Goal: Task Accomplishment & Management: Use online tool/utility

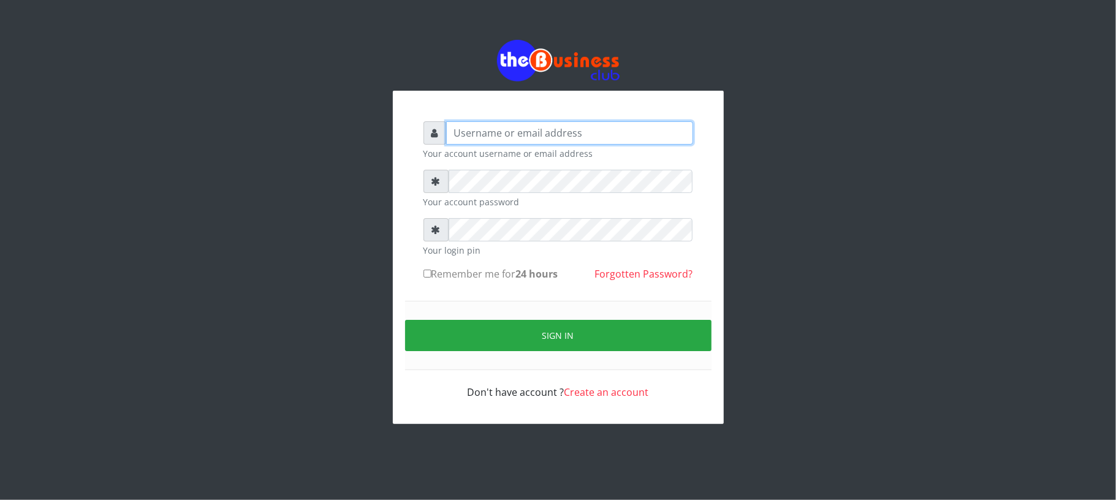
type input "Mavincio"
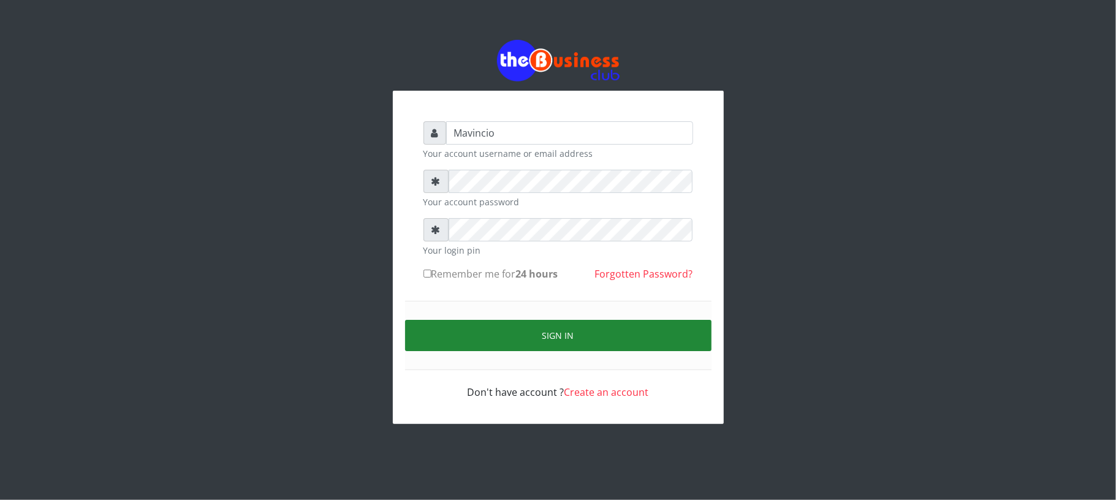
click at [562, 335] on button "Sign in" at bounding box center [558, 335] width 306 height 31
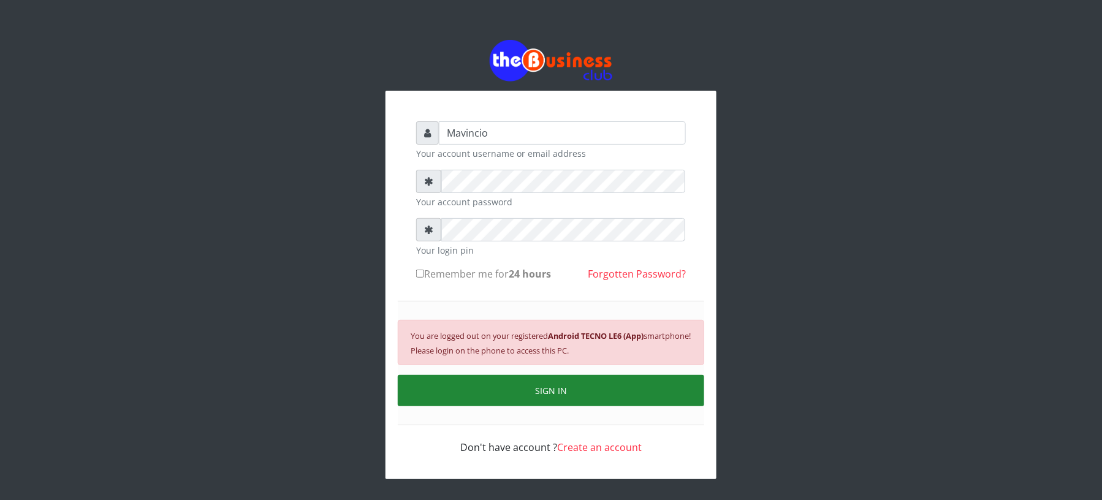
click at [576, 388] on button "SIGN IN" at bounding box center [551, 390] width 306 height 31
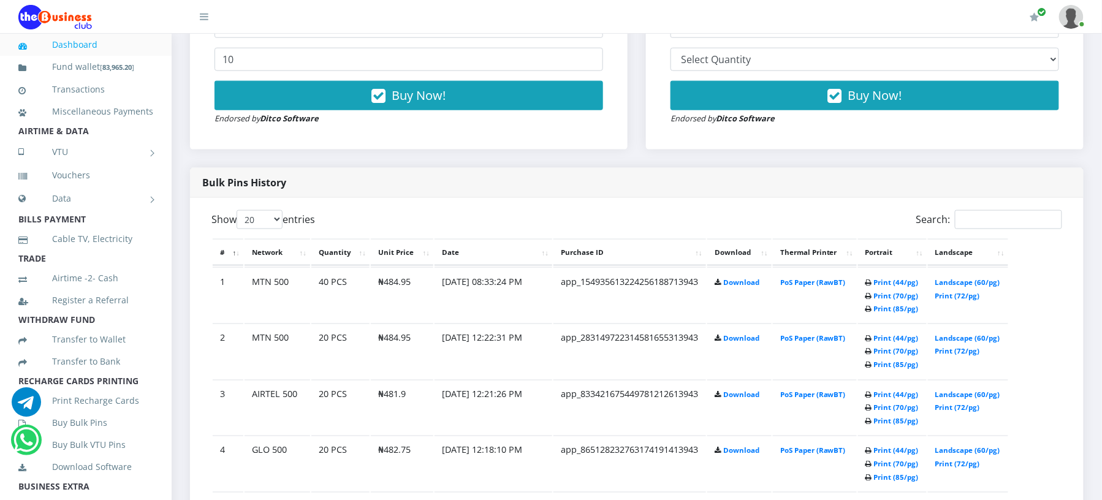
scroll to position [533, 0]
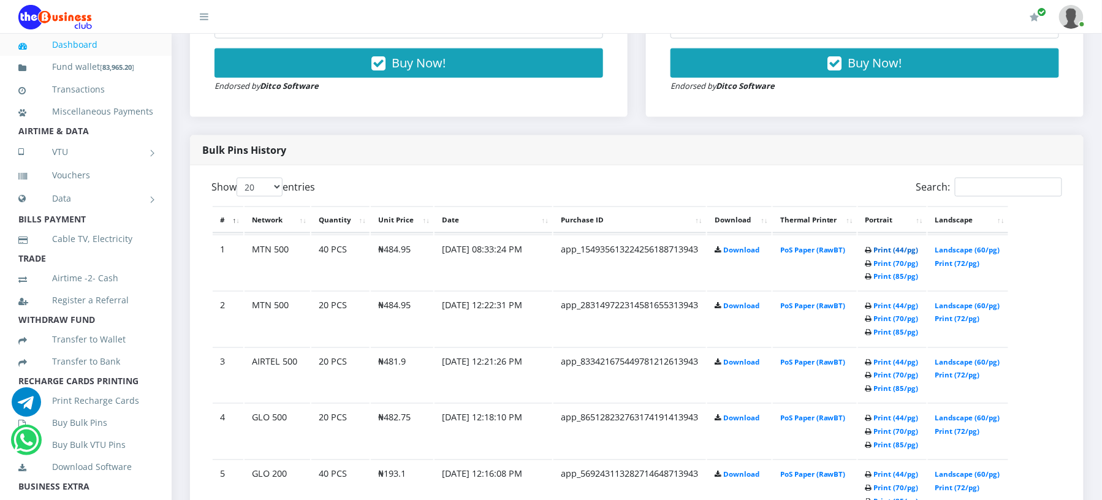
click at [877, 254] on link "Print (44/pg)" at bounding box center [896, 249] width 45 height 9
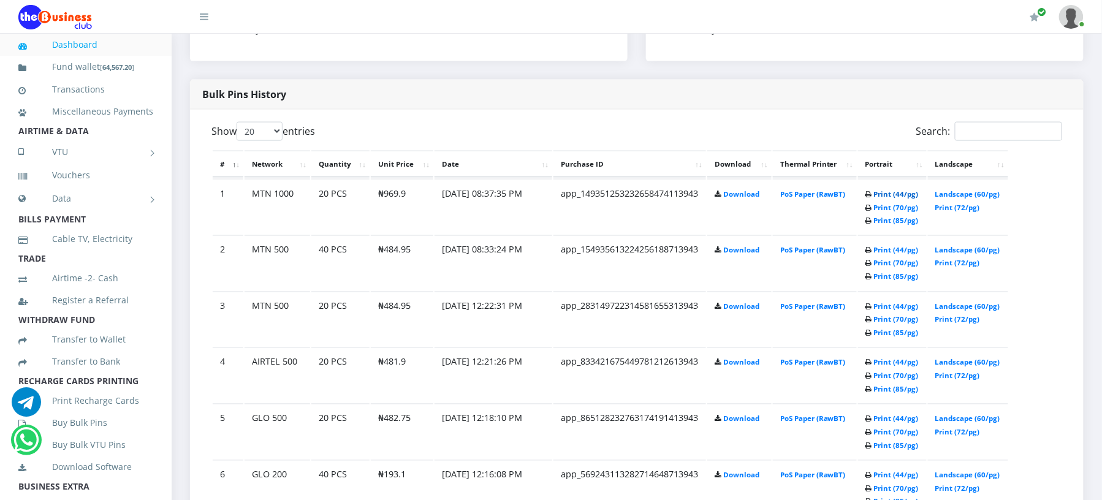
scroll to position [533, 0]
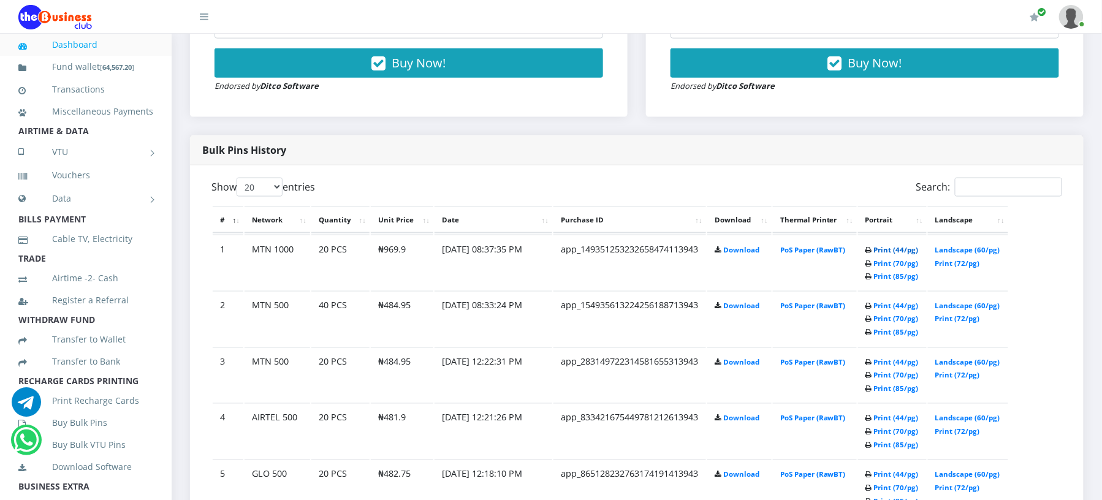
click at [874, 254] on link "Print (44/pg)" at bounding box center [896, 249] width 45 height 9
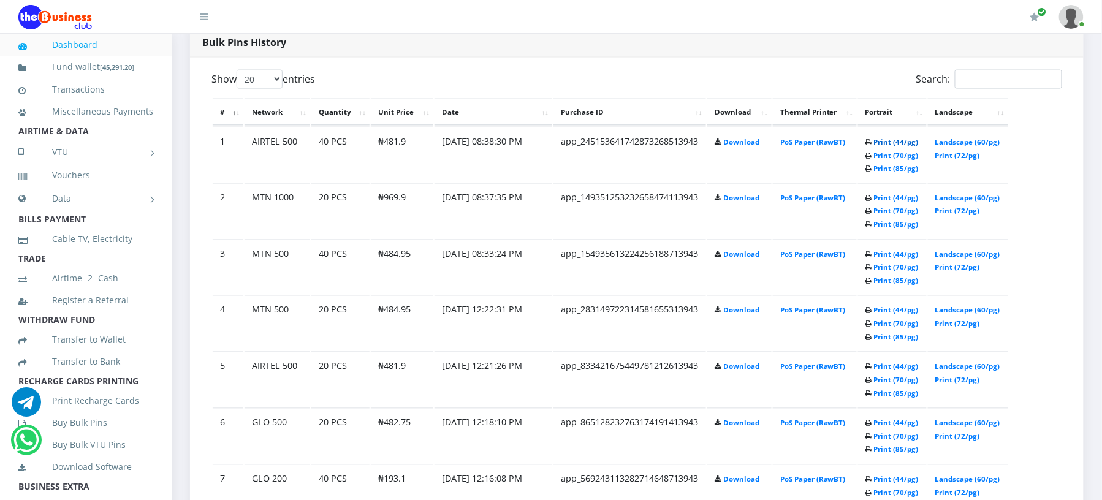
scroll to position [533, 0]
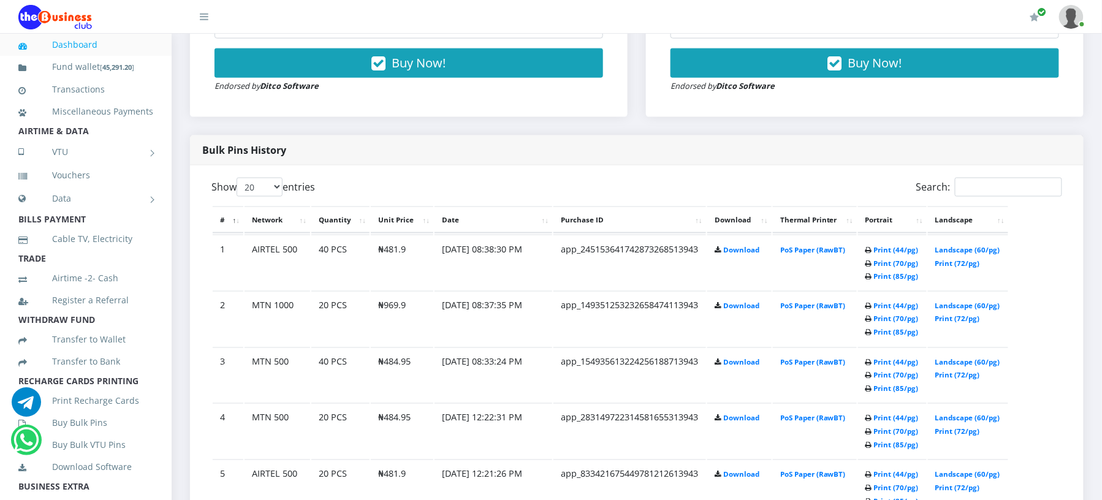
click at [873, 153] on div "Bulk Pins History" at bounding box center [637, 150] width 894 height 30
click at [875, 254] on link "Print (44/pg)" at bounding box center [896, 249] width 45 height 9
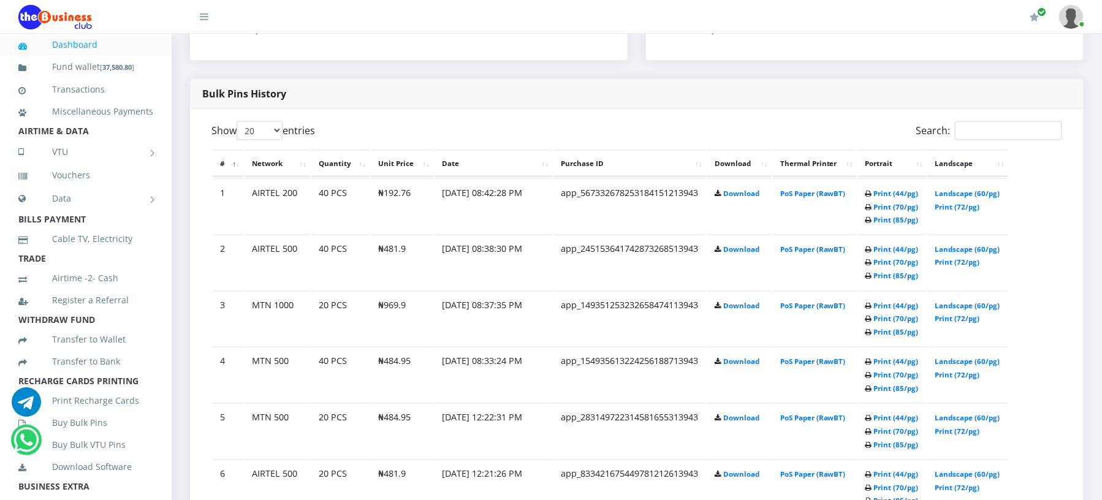
scroll to position [533, 0]
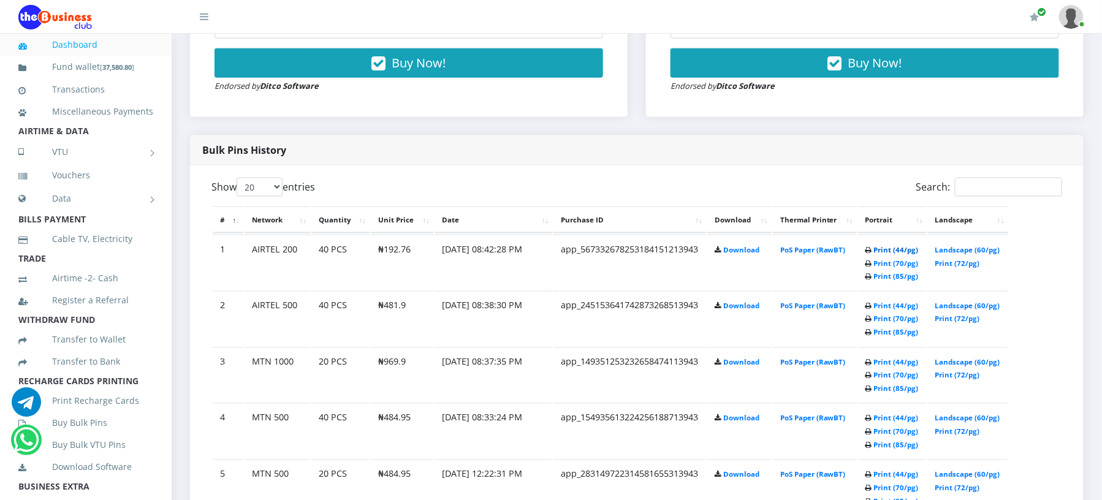
click at [874, 254] on link "Print (44/pg)" at bounding box center [896, 249] width 45 height 9
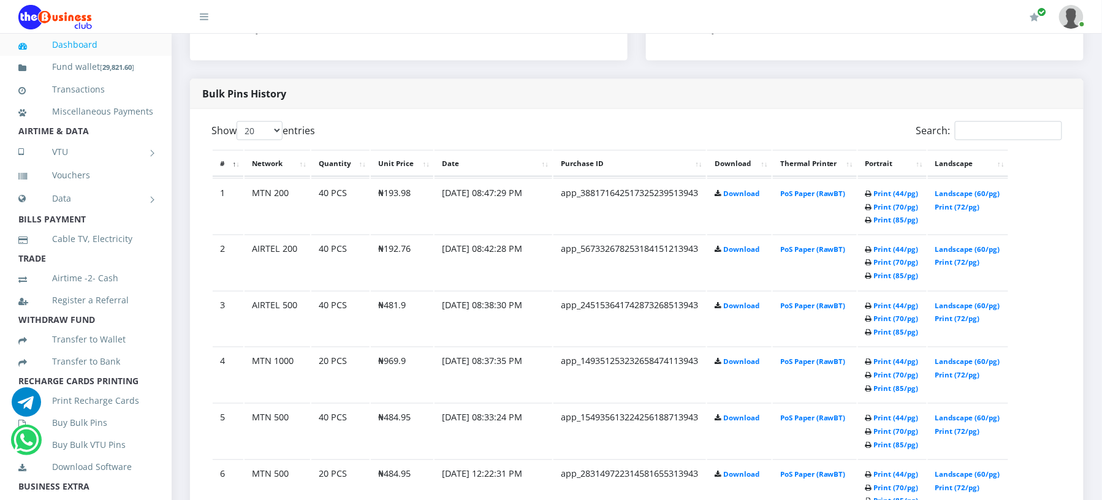
scroll to position [533, 0]
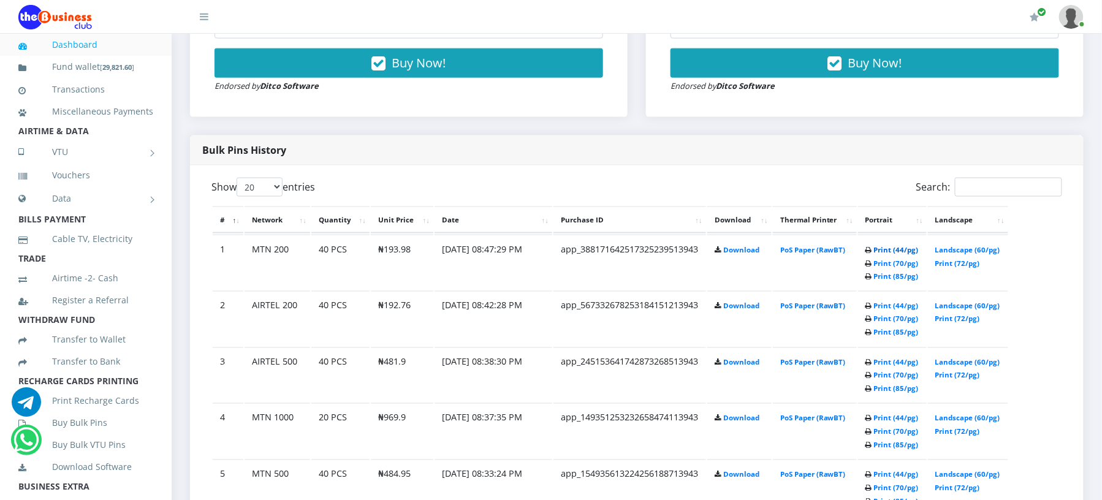
click at [874, 254] on link "Print (44/pg)" at bounding box center [896, 249] width 45 height 9
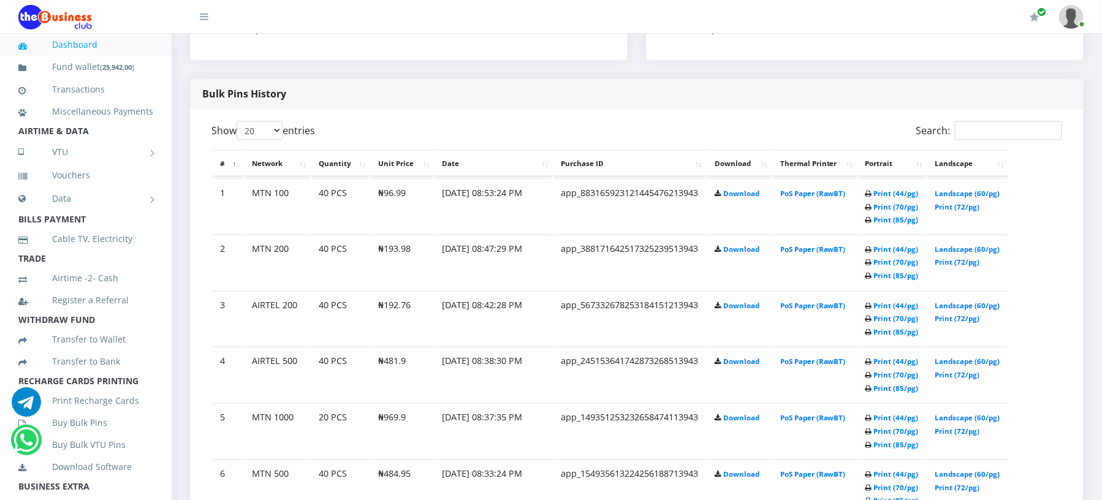
scroll to position [533, 0]
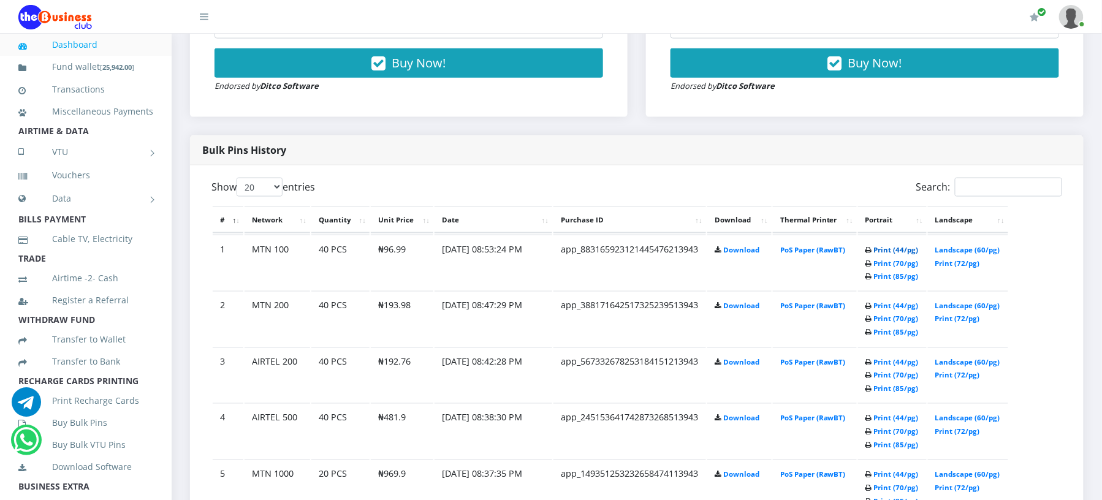
click at [874, 254] on link "Print (44/pg)" at bounding box center [896, 249] width 45 height 9
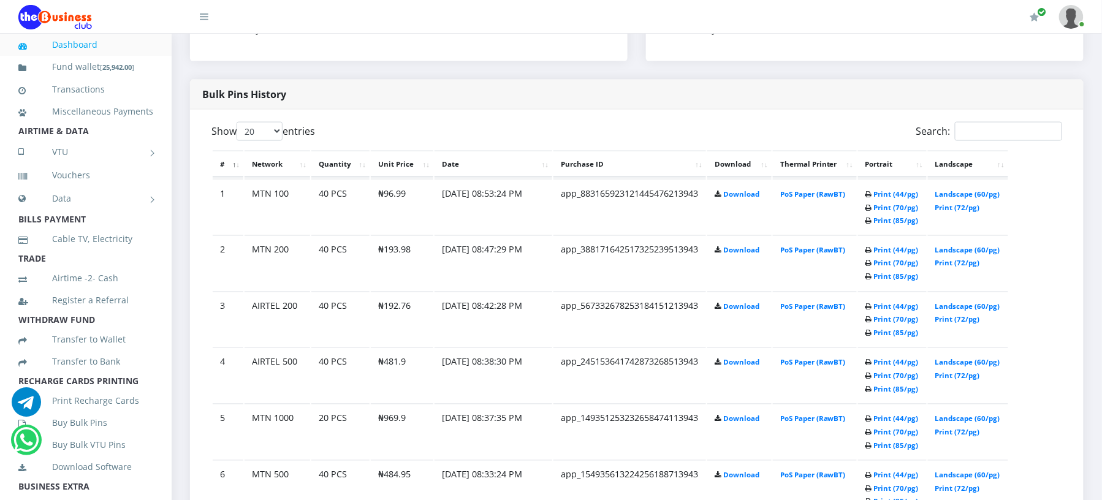
scroll to position [533, 0]
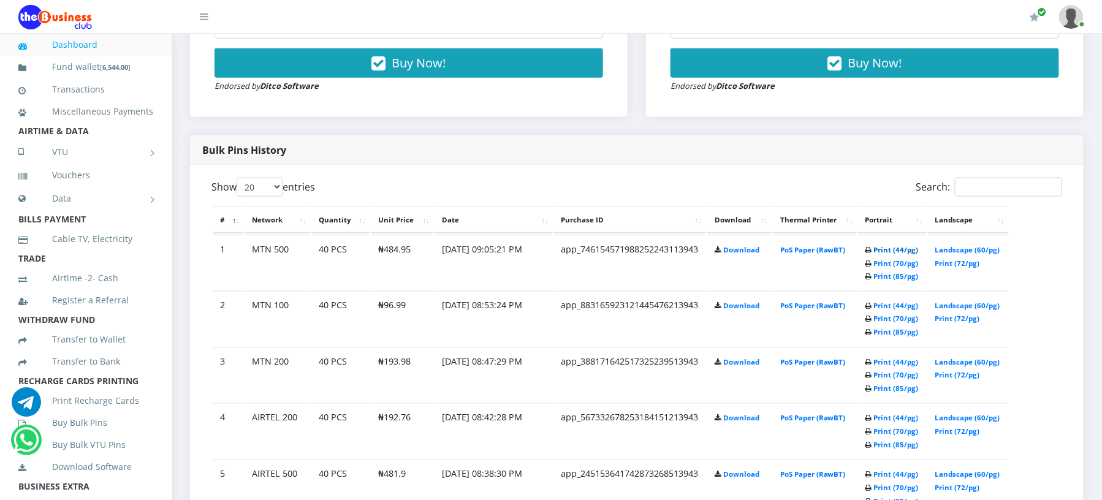
click at [874, 254] on link "Print (44/pg)" at bounding box center [896, 249] width 45 height 9
